Goal: Navigation & Orientation: Find specific page/section

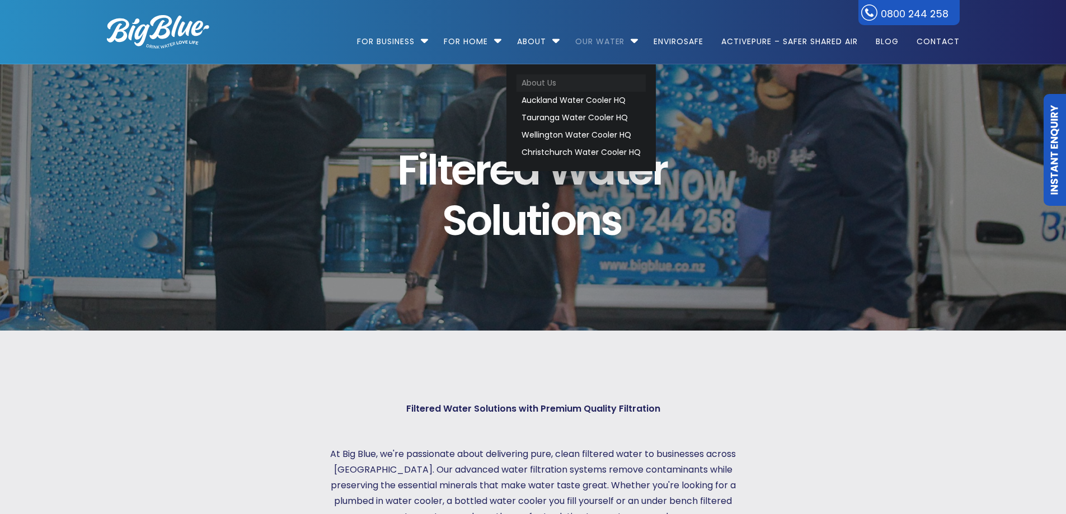
click at [539, 84] on link "About Us" at bounding box center [580, 82] width 129 height 17
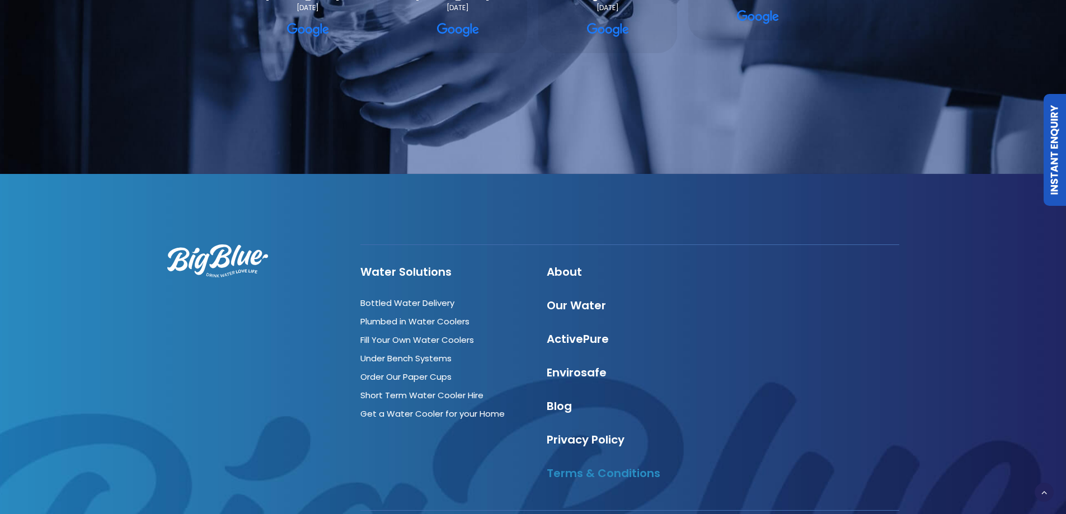
scroll to position [4007, 0]
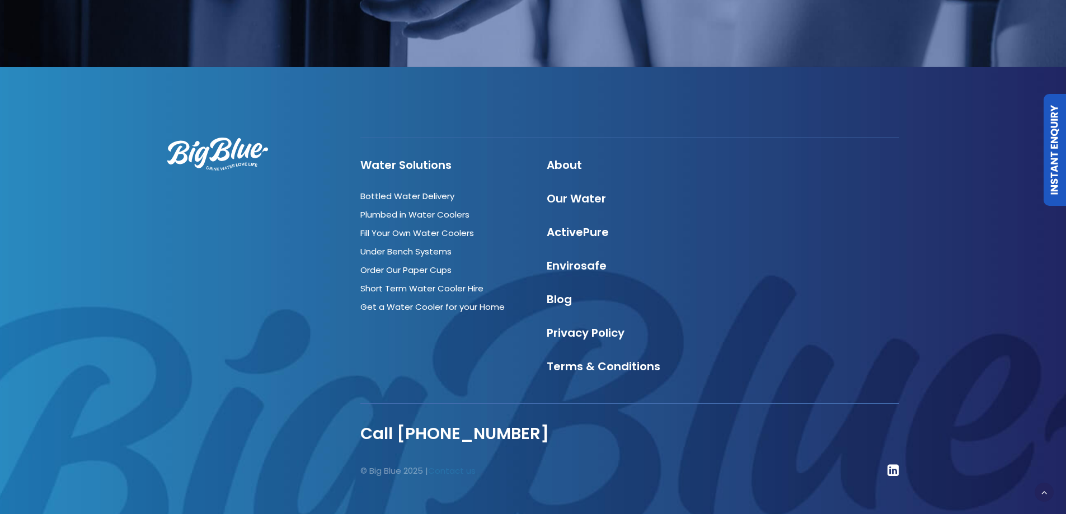
click at [461, 465] on link "Contact us" at bounding box center [452, 471] width 48 height 12
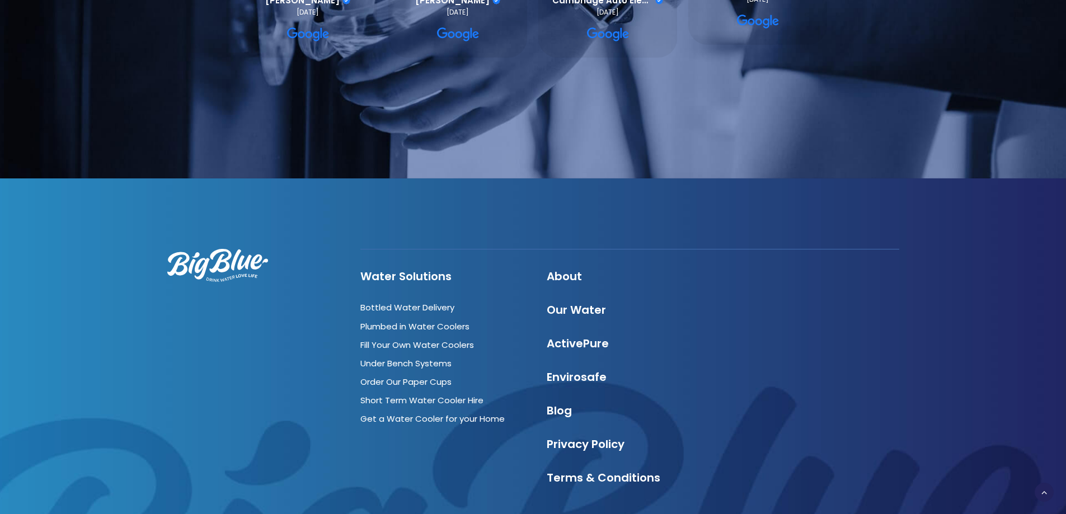
scroll to position [1231, 0]
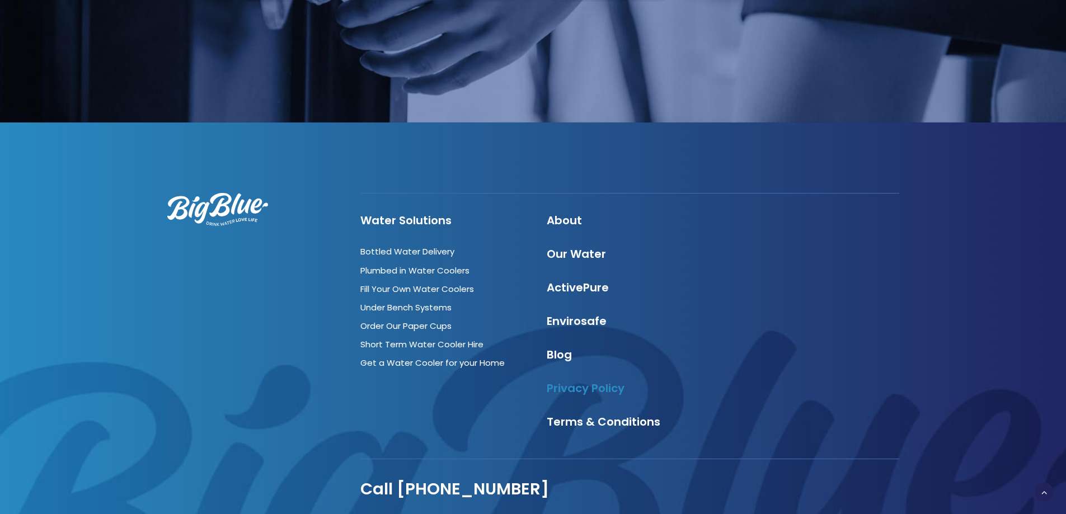
click at [583, 380] on link "Privacy Policy" at bounding box center [586, 388] width 78 height 16
